Goal: Navigation & Orientation: Go to known website

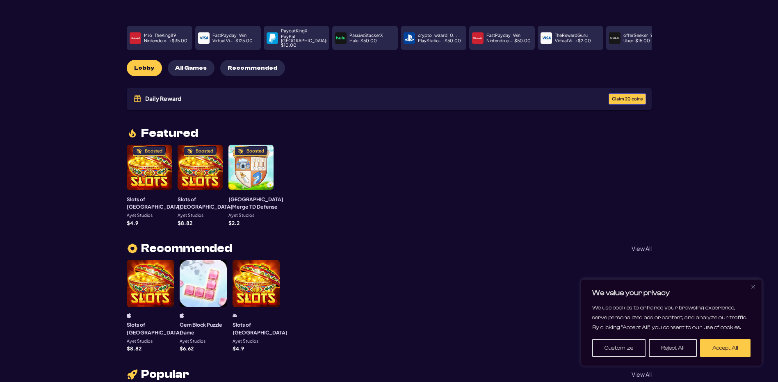
scroll to position [41, 0]
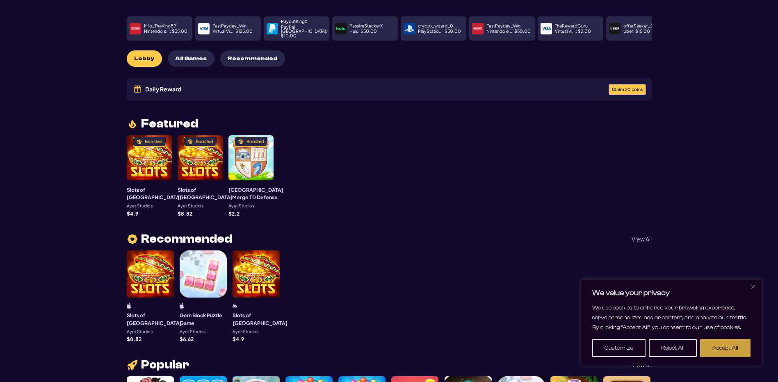
click at [727, 346] on button "Accept All" at bounding box center [725, 348] width 50 height 18
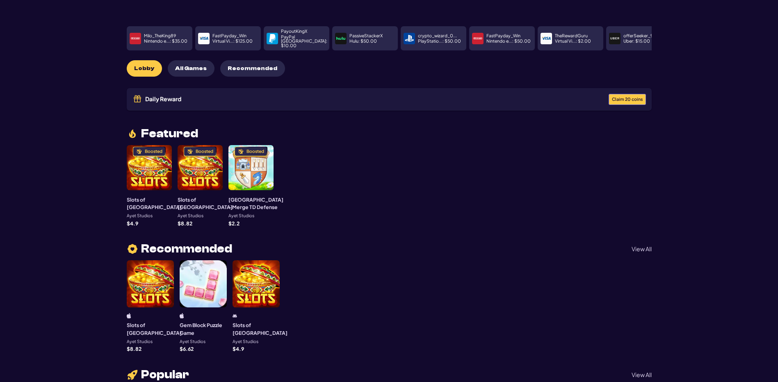
scroll to position [0, 0]
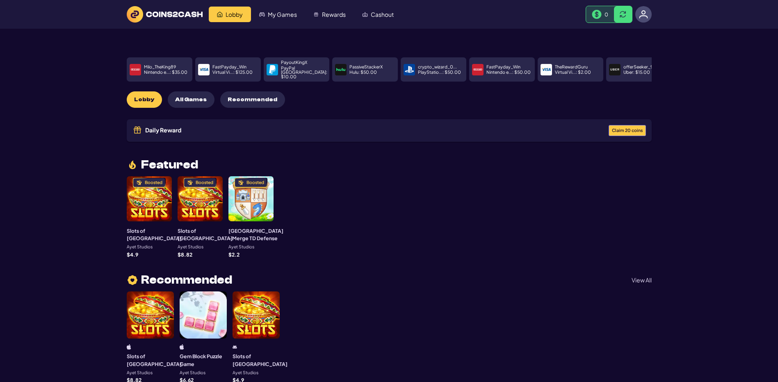
click at [162, 15] on img at bounding box center [165, 14] width 76 height 16
